Goal: Task Accomplishment & Management: Manage account settings

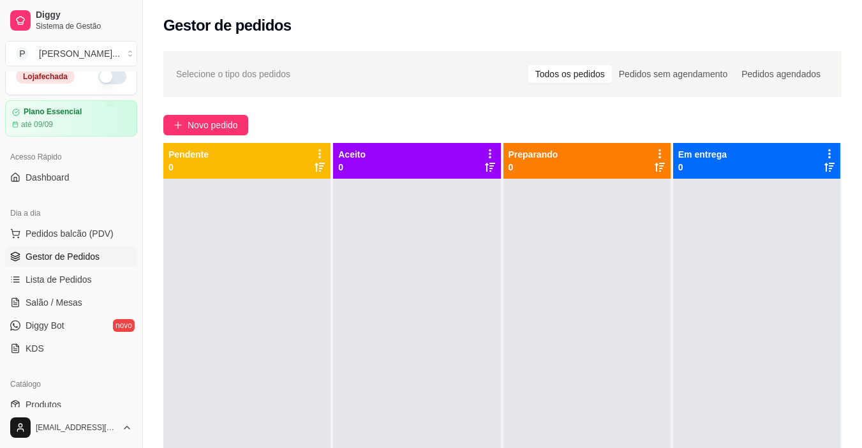
scroll to position [36, 0]
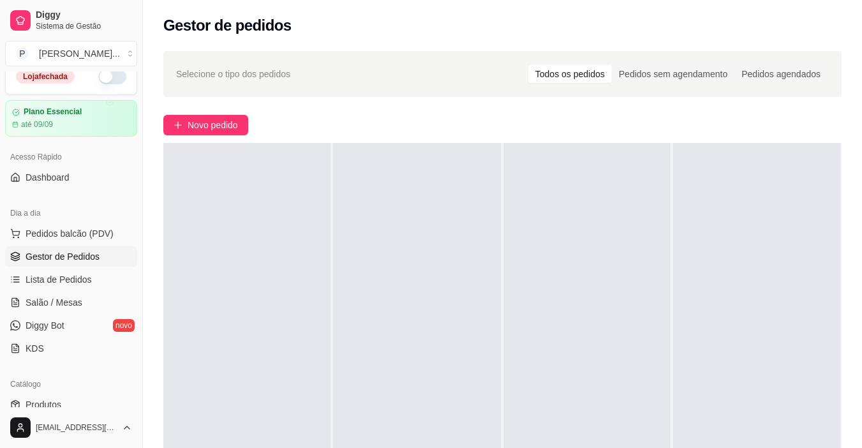
click at [98, 78] on button "button" at bounding box center [112, 76] width 28 height 15
click at [579, 434] on div at bounding box center [586, 367] width 167 height 448
click at [709, 436] on div at bounding box center [756, 367] width 167 height 448
click at [692, 423] on div at bounding box center [756, 367] width 167 height 448
click at [217, 355] on div at bounding box center [246, 367] width 167 height 448
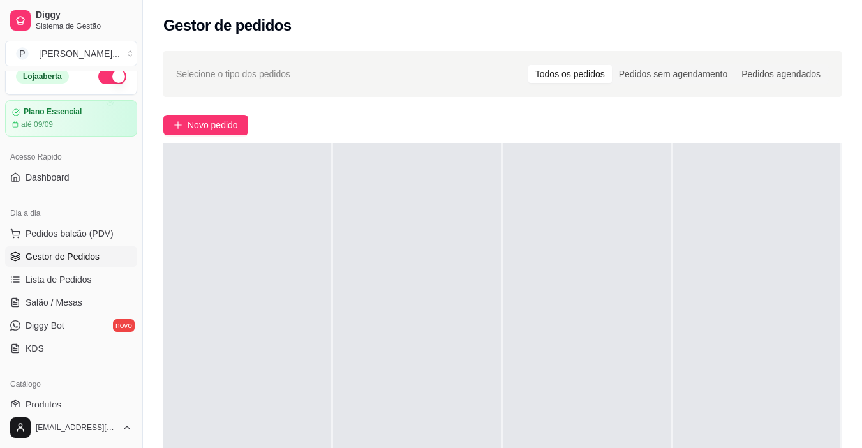
click at [686, 411] on div at bounding box center [756, 367] width 167 height 448
click at [221, 230] on div at bounding box center [246, 367] width 167 height 448
click at [206, 226] on div at bounding box center [246, 367] width 167 height 448
click at [73, 402] on link "Produtos" at bounding box center [71, 404] width 132 height 20
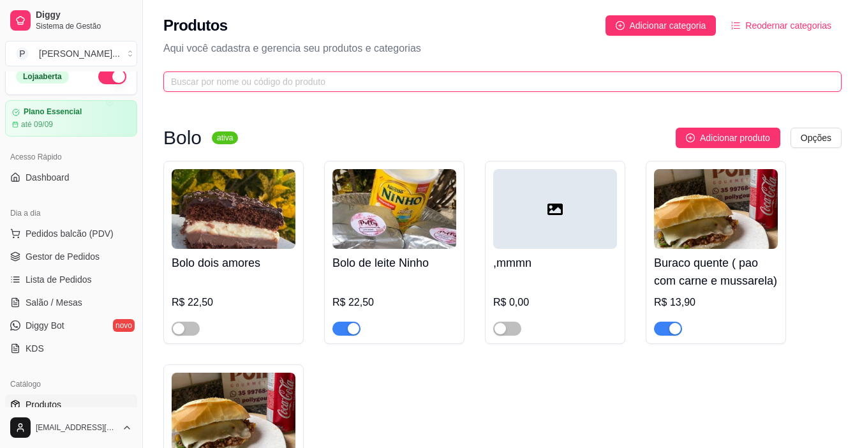
click at [233, 81] on input "text" at bounding box center [497, 82] width 653 height 14
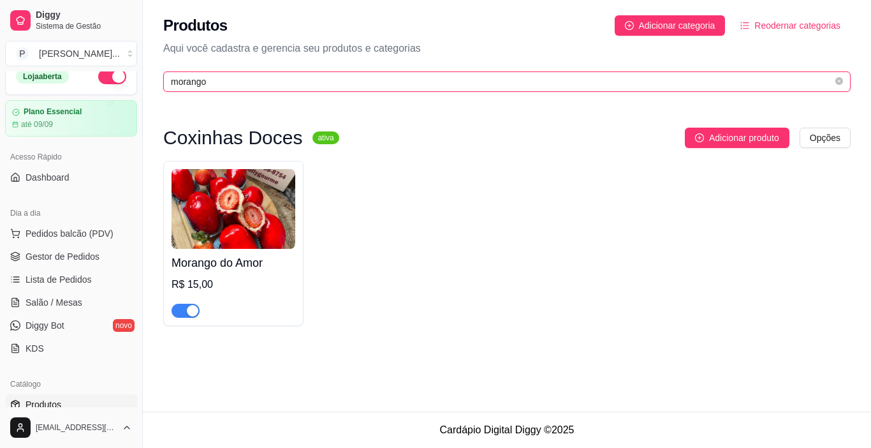
type input "morango"
click at [196, 307] on div "button" at bounding box center [192, 310] width 11 height 11
click at [179, 309] on div "button" at bounding box center [178, 310] width 11 height 11
click at [179, 309] on span "button" at bounding box center [186, 311] width 28 height 14
drag, startPoint x: 75, startPoint y: 242, endPoint x: 432, endPoint y: 219, distance: 357.4
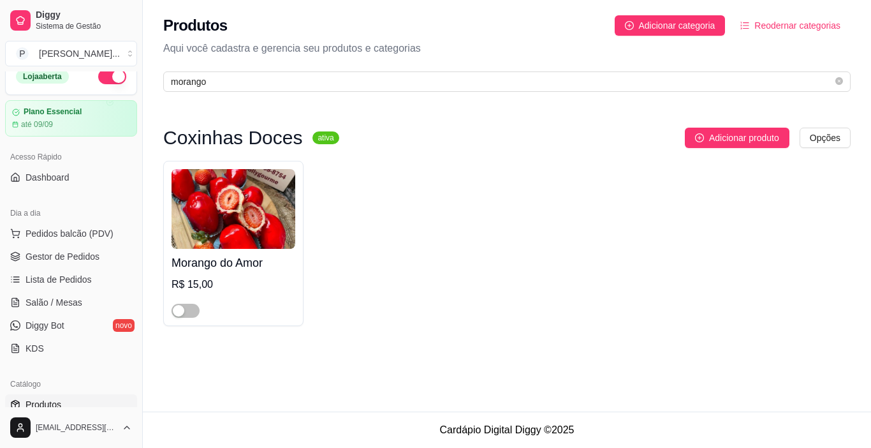
click at [432, 219] on div "Morango do Amor R$ 15,00" at bounding box center [507, 243] width 688 height 165
click at [82, 256] on span "Gestor de Pedidos" at bounding box center [63, 256] width 74 height 13
